Goal: Find contact information: Find contact information

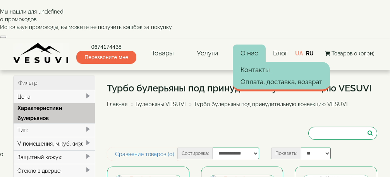
click at [251, 45] on link "О нас" at bounding box center [249, 54] width 33 height 18
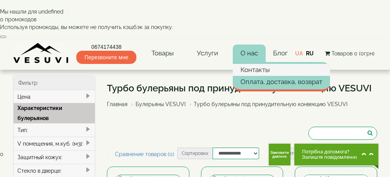
click at [258, 64] on link "Контакты" at bounding box center [281, 70] width 97 height 12
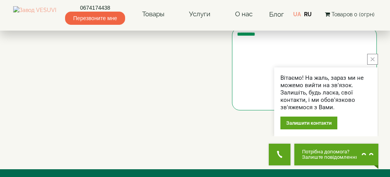
scroll to position [194, 0]
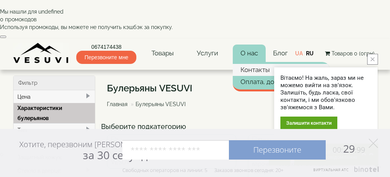
click at [253, 64] on link "Контакты" at bounding box center [281, 70] width 97 height 12
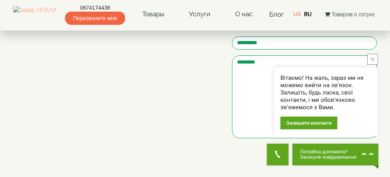
scroll to position [194, 0]
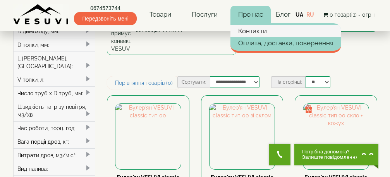
click at [248, 31] on link "Контакти" at bounding box center [285, 31] width 111 height 12
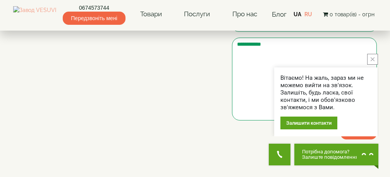
scroll to position [232, 0]
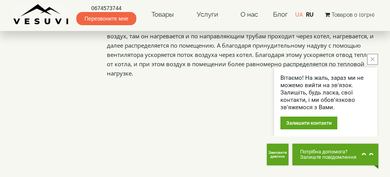
scroll to position [890, 0]
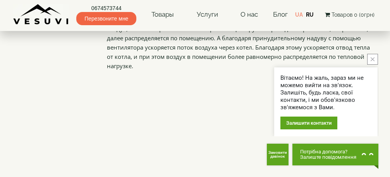
click at [372, 57] on icon "close button" at bounding box center [372, 59] width 4 height 4
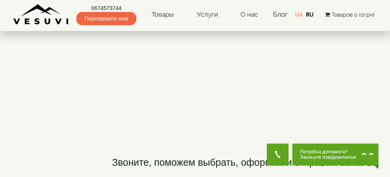
scroll to position [1355, 0]
